Goal: Information Seeking & Learning: Learn about a topic

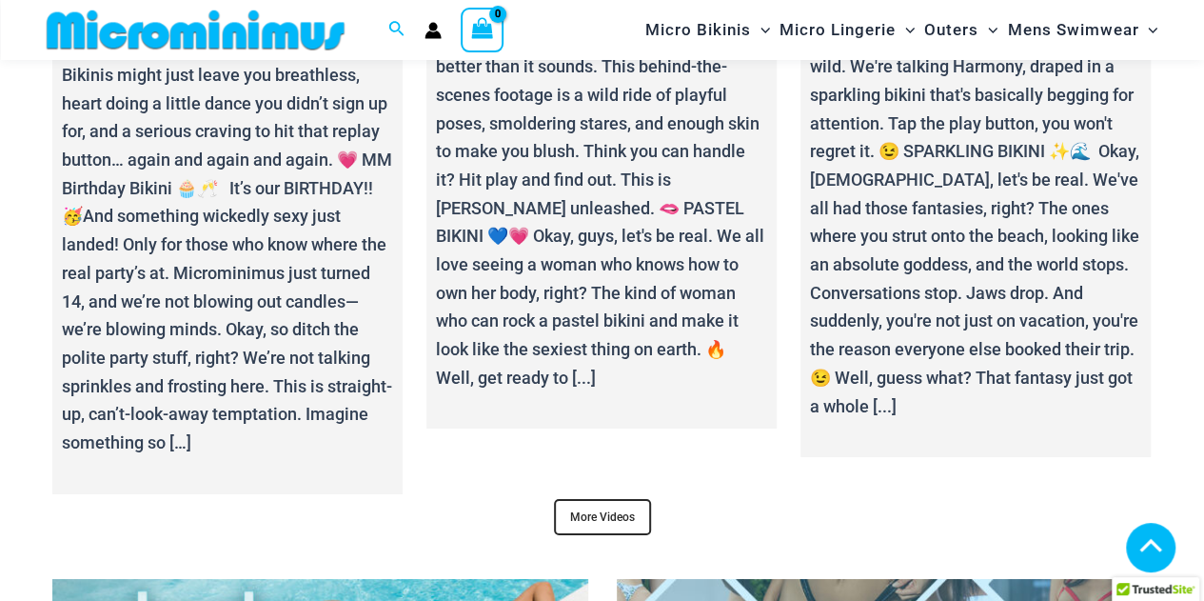
scroll to position [6836, 0]
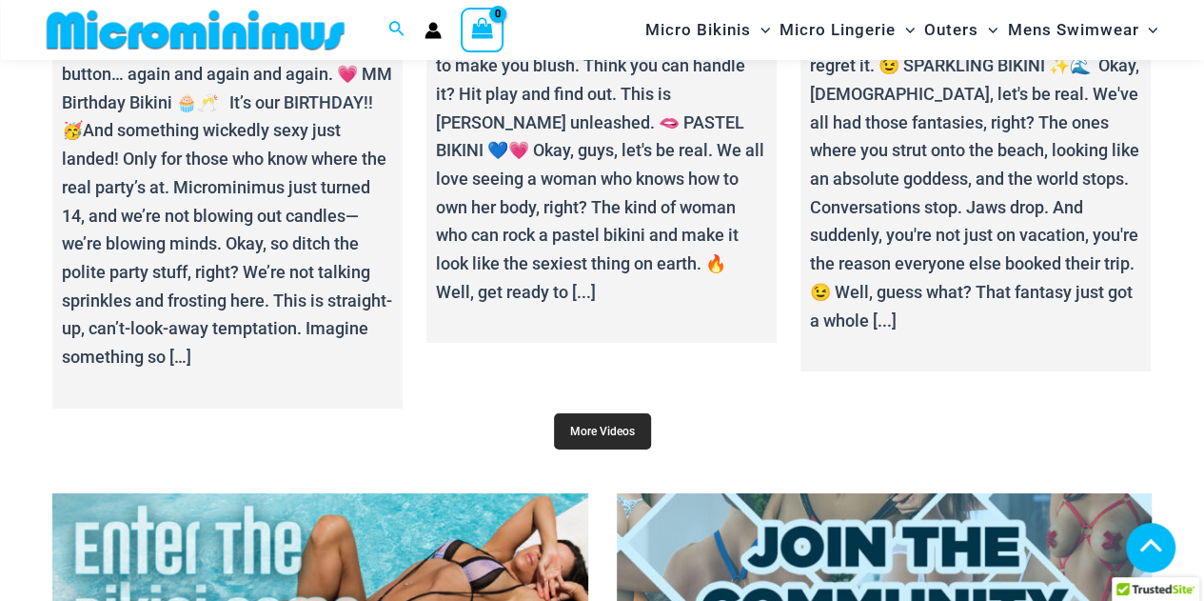
click at [616, 427] on link "More Videos" at bounding box center [602, 431] width 97 height 36
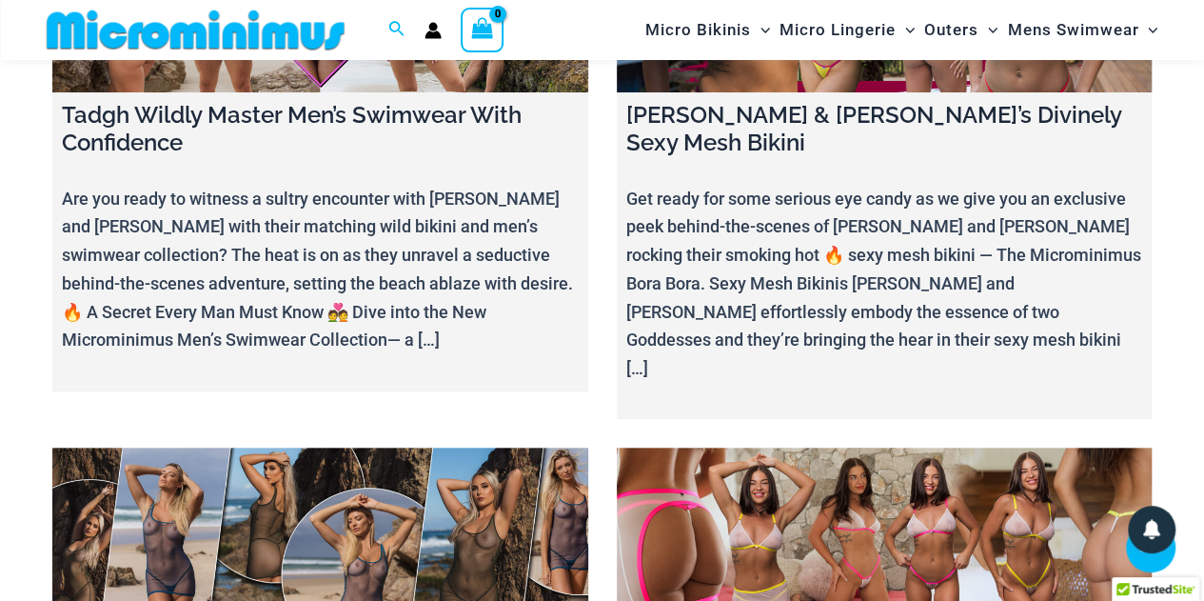
scroll to position [8031, 0]
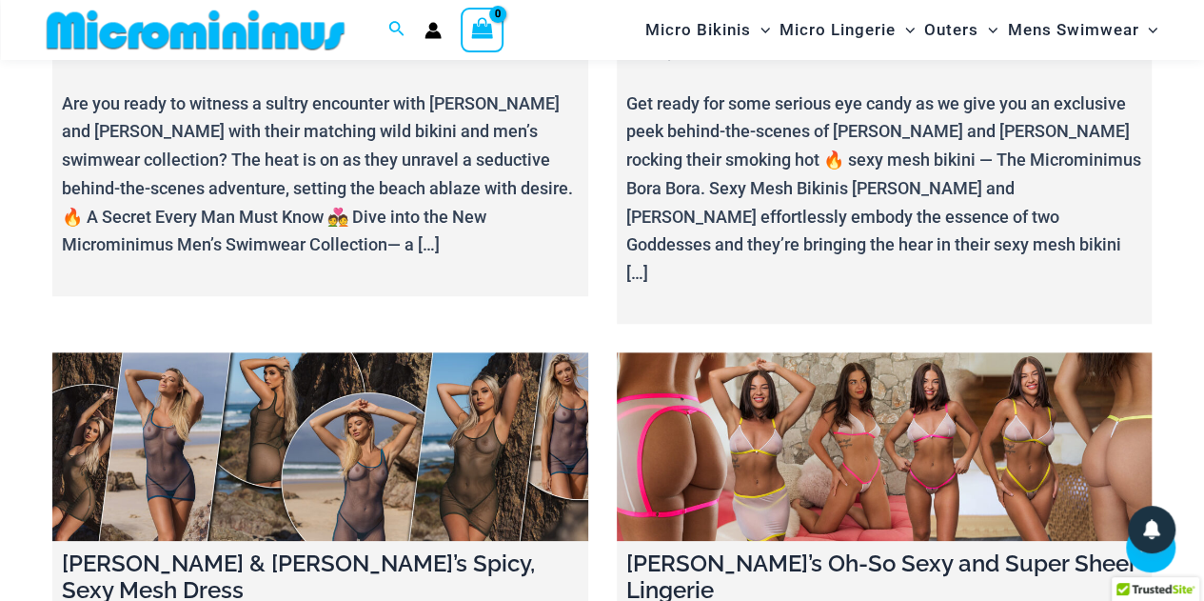
click at [272, 352] on link at bounding box center [320, 446] width 536 height 188
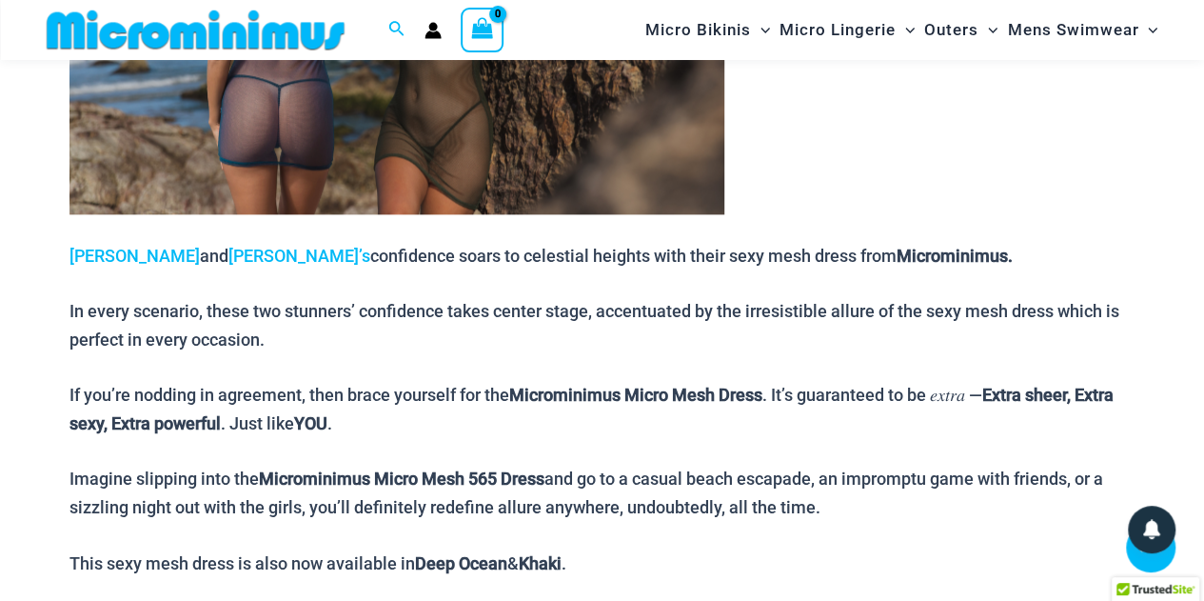
scroll to position [1219, 0]
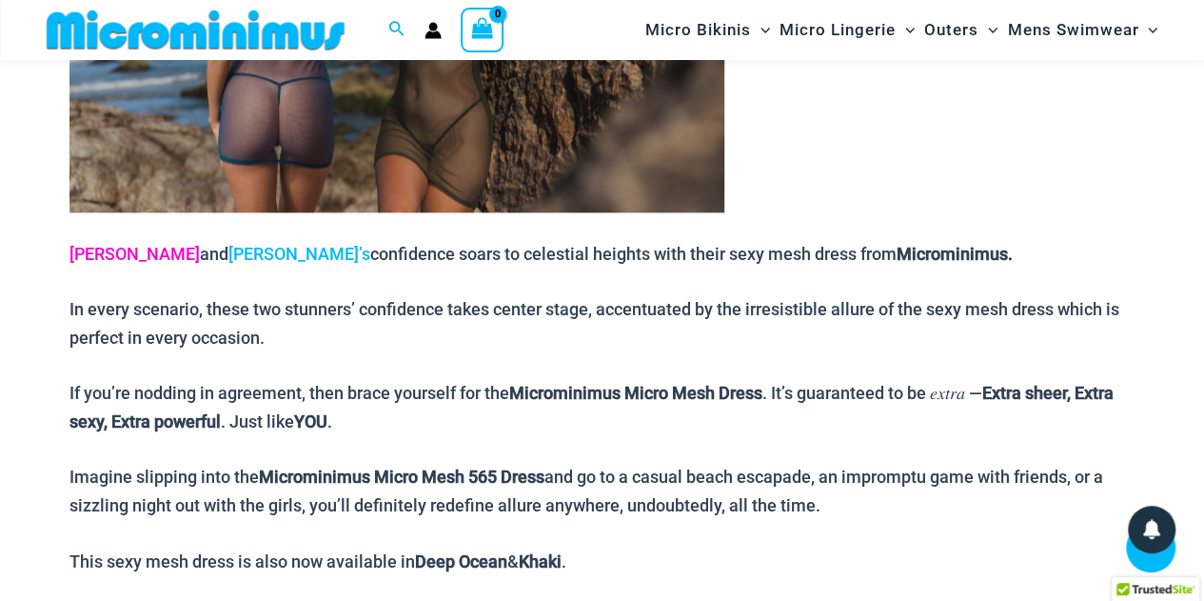
click at [93, 250] on link "[PERSON_NAME]" at bounding box center [134, 254] width 130 height 20
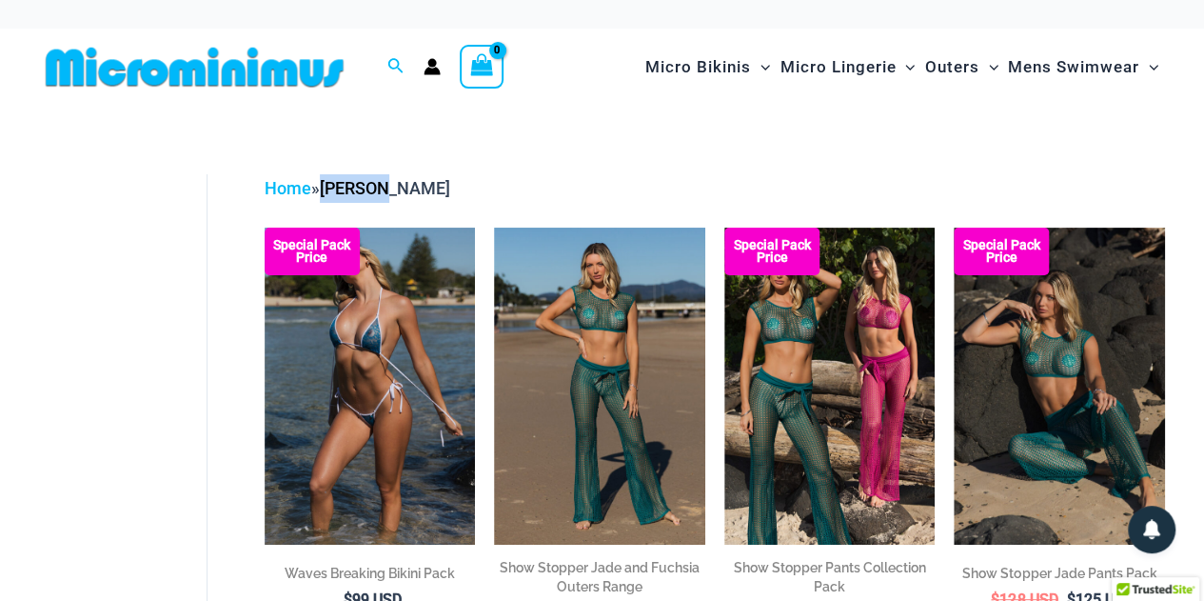
drag, startPoint x: 326, startPoint y: 191, endPoint x: 388, endPoint y: 193, distance: 61.9
click at [388, 193] on div "Home » [PERSON_NAME]" at bounding box center [715, 188] width 900 height 29
copy span "[PERSON_NAME]"
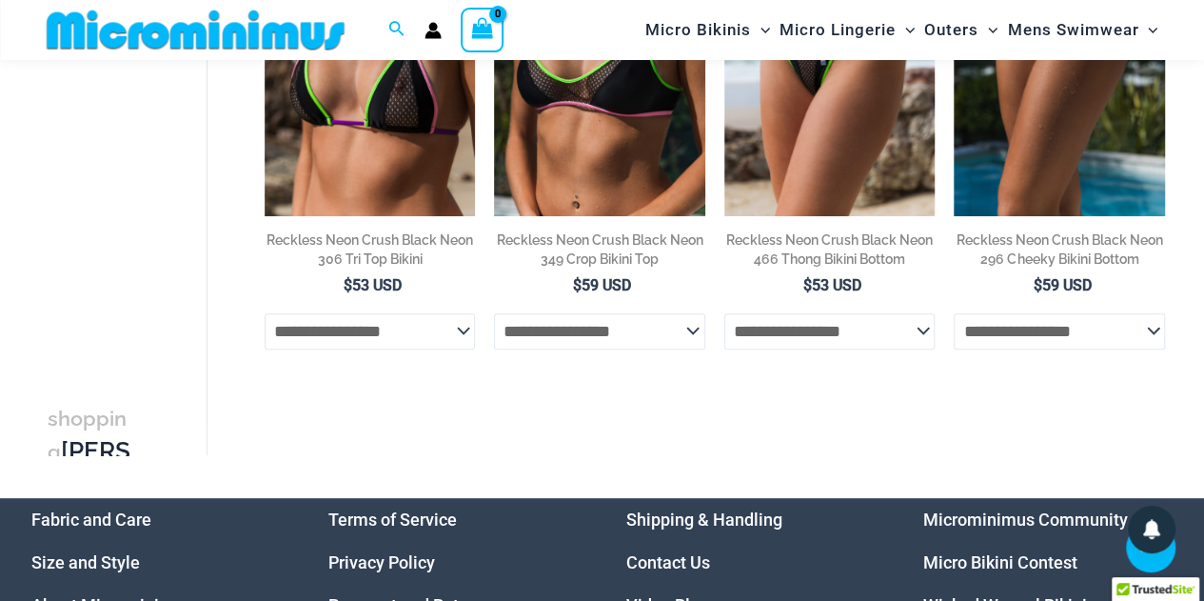
scroll to position [4074, 0]
